Goal: Use online tool/utility

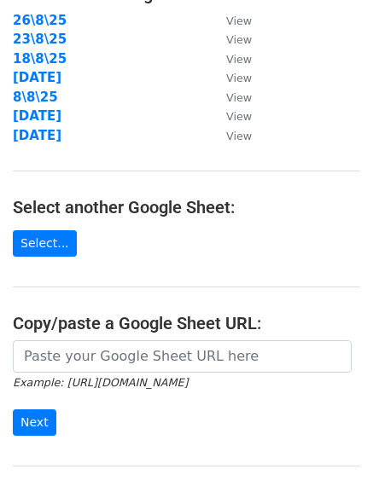
scroll to position [296, 0]
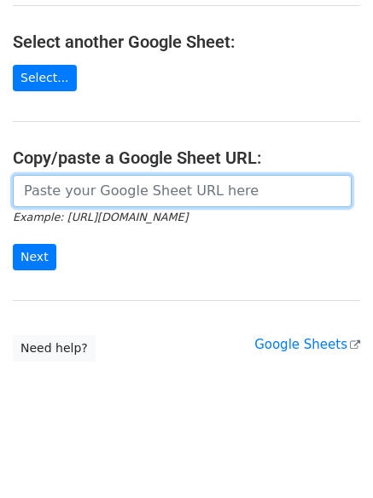
click at [131, 198] on input "url" at bounding box center [182, 191] width 339 height 32
paste input "https://docs.google.com/spreadsheets/d/1K_plBnVbsq2k_PdCWiWsSHt-u8Eh4HucDc8uuTH…"
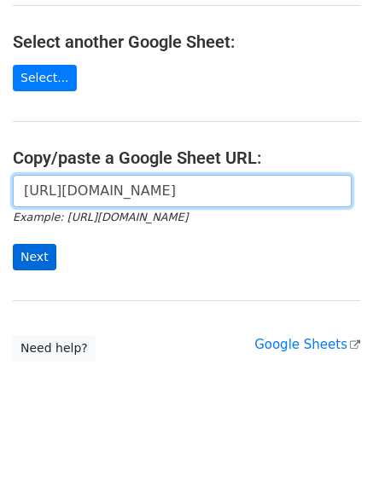
scroll to position [0, 379]
type input "https://docs.google.com/spreadsheets/d/1K_plBnVbsq2k_PdCWiWsSHt-u8Eh4HucDc8uuTH…"
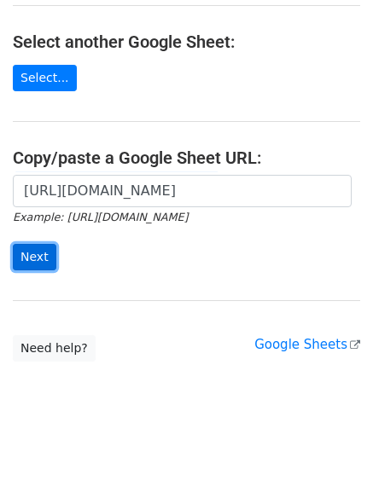
scroll to position [0, 0]
click at [37, 260] on input "Next" at bounding box center [35, 257] width 44 height 26
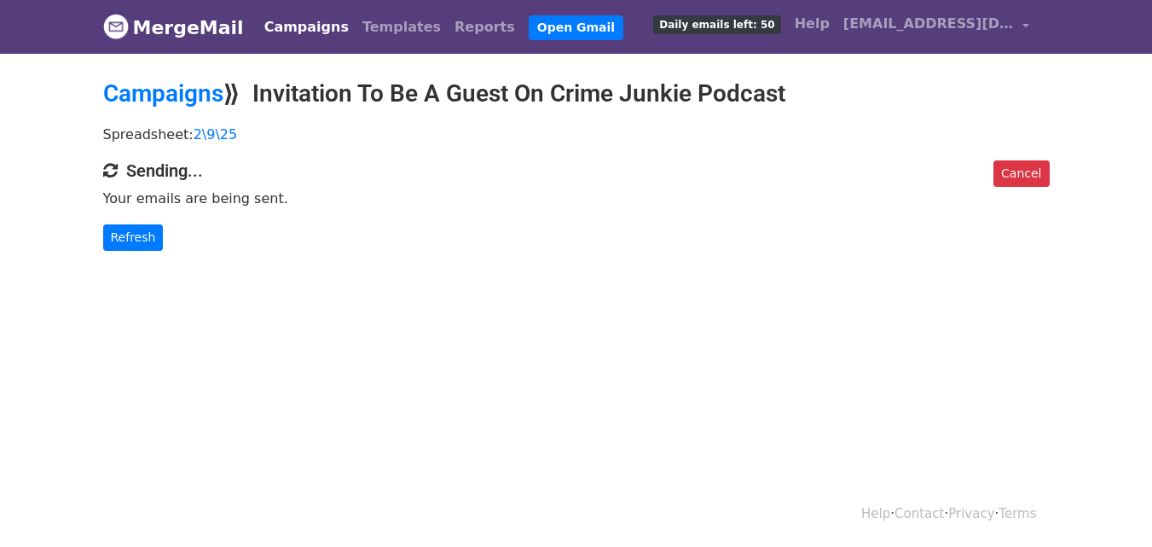
click at [612, 541] on div "Help · Contact · Privacy · Terms" at bounding box center [576, 514] width 972 height 71
